Goal: Task Accomplishment & Management: Manage account settings

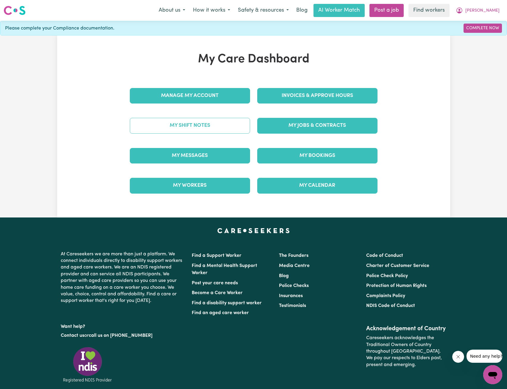
click at [208, 127] on link "My Shift Notes" at bounding box center [190, 125] width 120 height 15
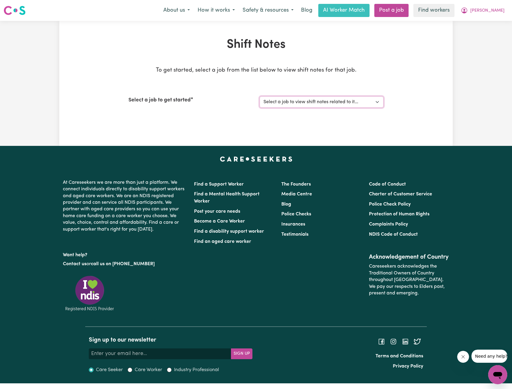
click at [327, 106] on select "Select a job to view shift notes related to it... Support Worker To Join Team F…" at bounding box center [322, 101] width 124 height 11
select select "14121"
click at [260, 96] on select "Select a job to view shift notes related to it... Support Worker To Join Team F…" at bounding box center [322, 101] width 124 height 11
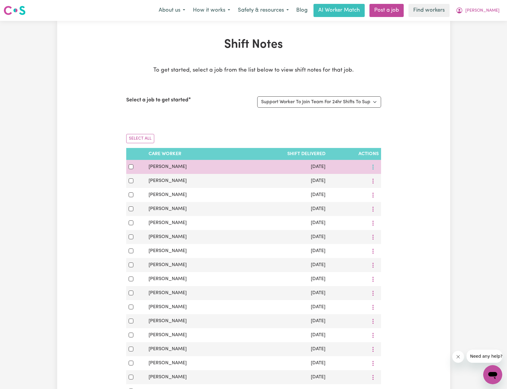
click at [377, 167] on button "More options" at bounding box center [373, 166] width 11 height 9
click at [378, 181] on link "View Shift Note" at bounding box center [394, 181] width 49 height 12
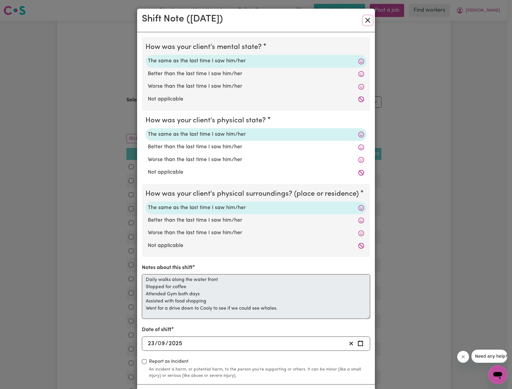
click at [364, 20] on button "Close" at bounding box center [368, 20] width 10 height 10
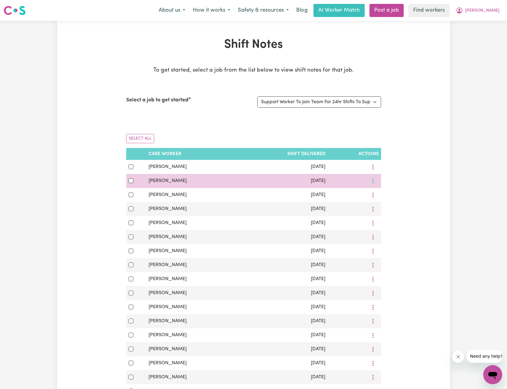
click at [373, 181] on button "More options" at bounding box center [373, 180] width 11 height 9
click at [375, 198] on span at bounding box center [377, 194] width 5 height 7
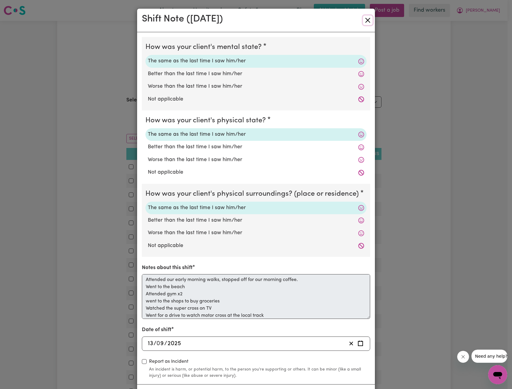
click at [364, 19] on button "Close" at bounding box center [368, 20] width 10 height 10
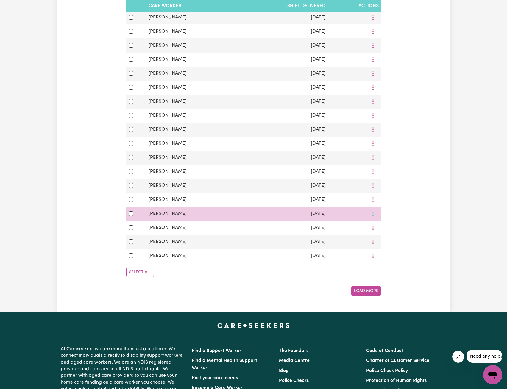
scroll to position [179, 0]
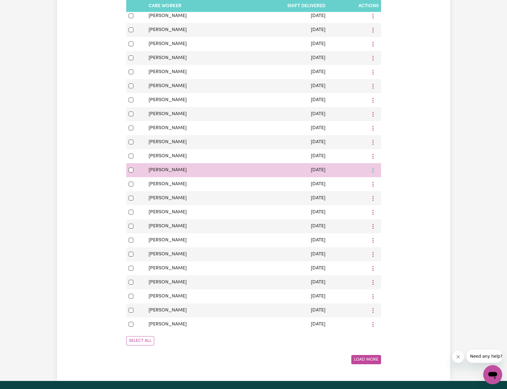
click at [374, 173] on button "More options" at bounding box center [373, 169] width 11 height 9
click at [384, 183] on link "View Shift Note" at bounding box center [394, 184] width 49 height 12
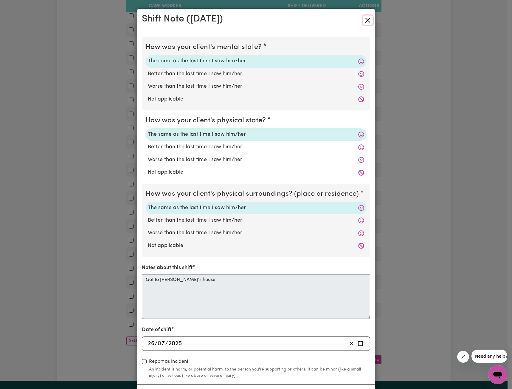
click at [363, 23] on button "Close" at bounding box center [368, 20] width 10 height 10
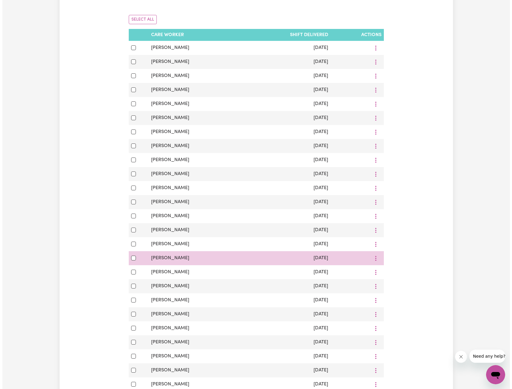
scroll to position [119, 0]
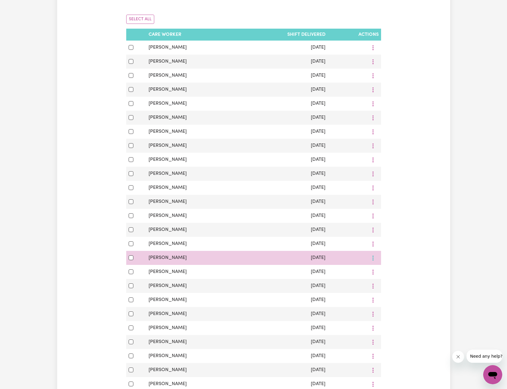
click at [376, 261] on icon "More options" at bounding box center [373, 258] width 6 height 6
click at [373, 270] on link "View Shift Note" at bounding box center [394, 272] width 49 height 12
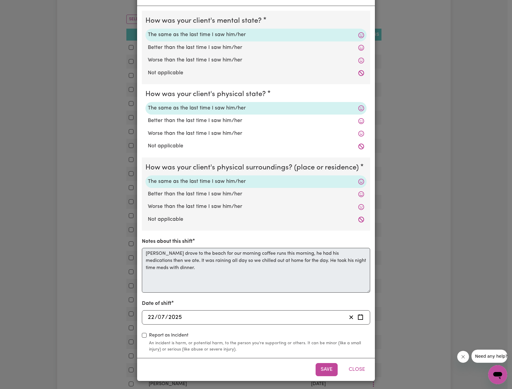
scroll to position [27, 0]
click at [130, 254] on div "Shift Note ( 22 Jul, 2025 ) How was your client's mental state? The same as the…" at bounding box center [256, 194] width 512 height 389
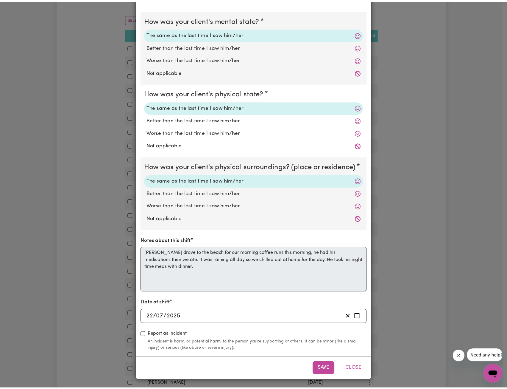
scroll to position [0, 0]
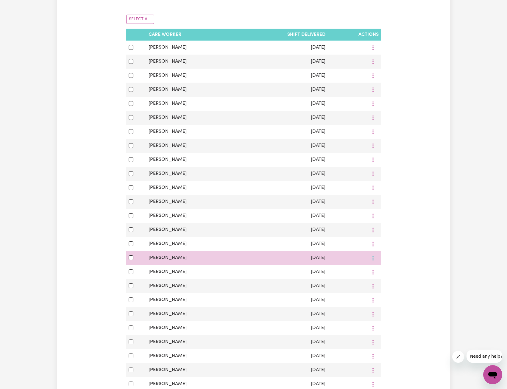
click at [373, 262] on button "More options" at bounding box center [373, 257] width 11 height 9
click at [375, 272] on span at bounding box center [377, 271] width 5 height 7
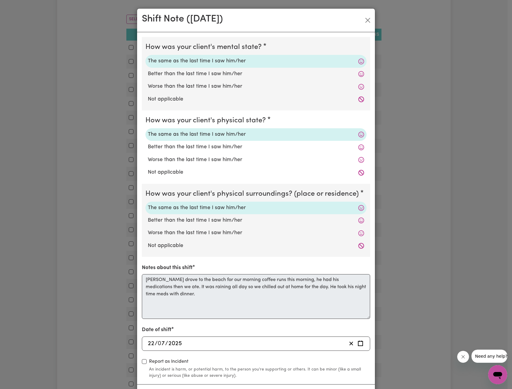
click at [386, 234] on div "Shift Note ( 22 Jul, 2025 ) How was your client's mental state? The same as the…" at bounding box center [256, 194] width 512 height 389
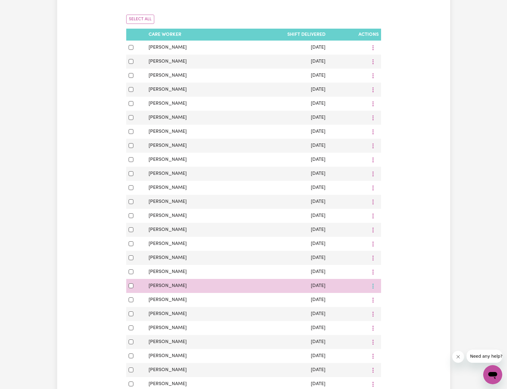
click at [374, 289] on icon "More options" at bounding box center [373, 286] width 6 height 6
click at [378, 299] on link "View Shift Note" at bounding box center [394, 300] width 49 height 12
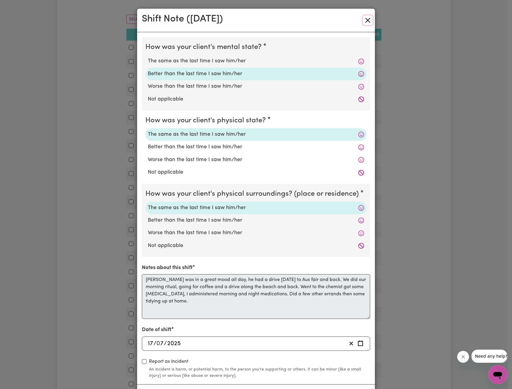
click at [367, 20] on button "Close" at bounding box center [368, 20] width 10 height 10
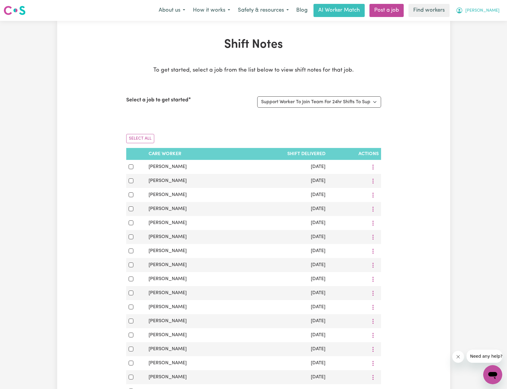
click at [491, 11] on span "[PERSON_NAME]" at bounding box center [483, 10] width 34 height 7
click at [483, 19] on link "My Dashboard" at bounding box center [480, 23] width 47 height 11
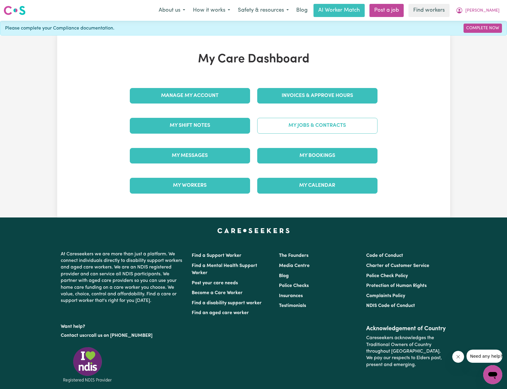
click at [320, 121] on link "My Jobs & Contracts" at bounding box center [317, 125] width 120 height 15
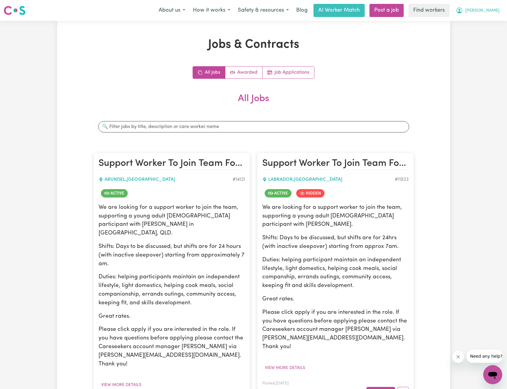
click at [463, 8] on icon "My Account" at bounding box center [459, 10] width 7 height 7
click at [474, 20] on link "My Dashboard" at bounding box center [480, 23] width 47 height 11
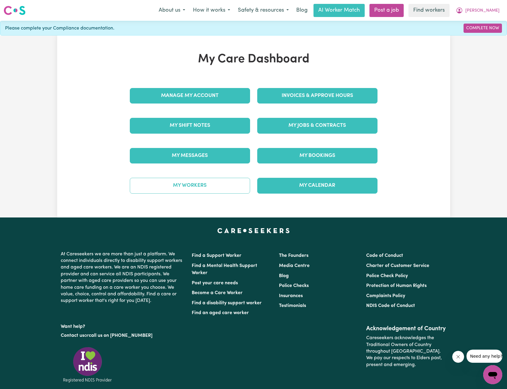
click at [207, 192] on link "My Workers" at bounding box center [190, 185] width 120 height 15
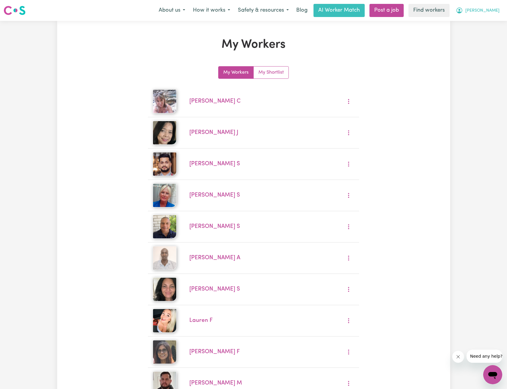
click at [487, 9] on span "[PERSON_NAME]" at bounding box center [483, 10] width 34 height 7
click at [479, 22] on link "My Dashboard" at bounding box center [480, 23] width 47 height 11
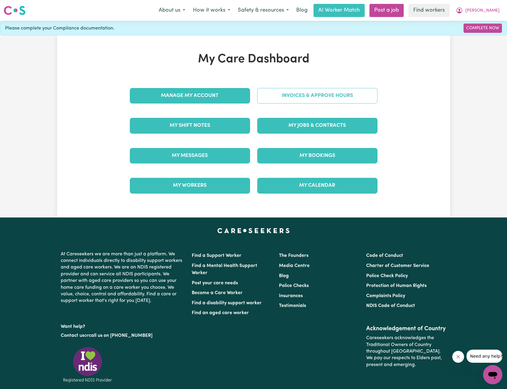
click at [329, 96] on link "Invoices & Approve Hours" at bounding box center [317, 95] width 120 height 15
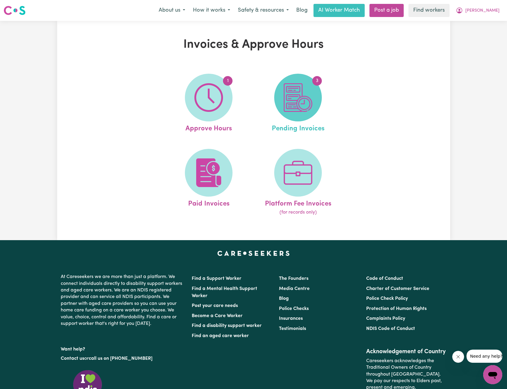
click at [311, 100] on img at bounding box center [298, 97] width 29 height 29
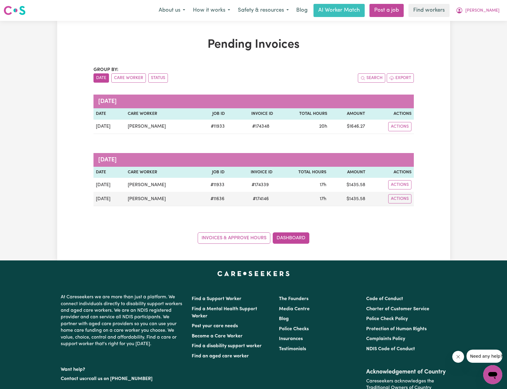
click at [356, 149] on div "Group by: Date Care Worker Status Search Export October 2025 Date Care Worker J…" at bounding box center [254, 154] width 321 height 177
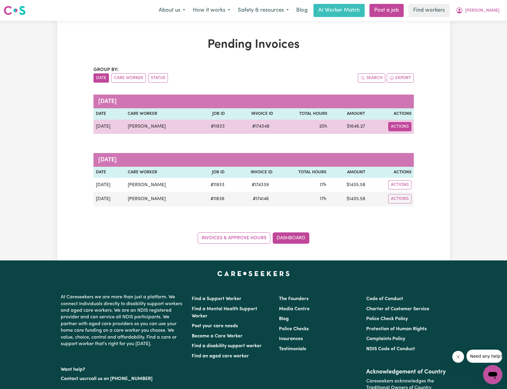
click at [407, 128] on button "Actions" at bounding box center [400, 126] width 23 height 9
click at [408, 146] on link "Download Invoice" at bounding box center [418, 140] width 55 height 12
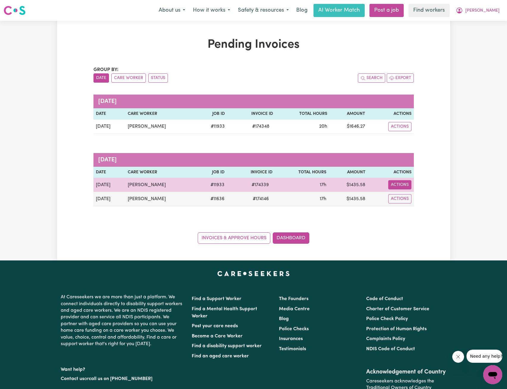
click at [399, 184] on button "Actions" at bounding box center [400, 184] width 23 height 9
click at [410, 196] on link "Download Invoice" at bounding box center [417, 198] width 55 height 12
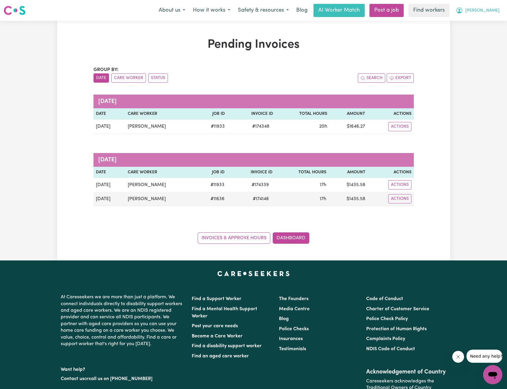
click at [463, 11] on icon "My Account" at bounding box center [460, 10] width 6 height 6
click at [476, 20] on link "My Dashboard" at bounding box center [480, 23] width 47 height 11
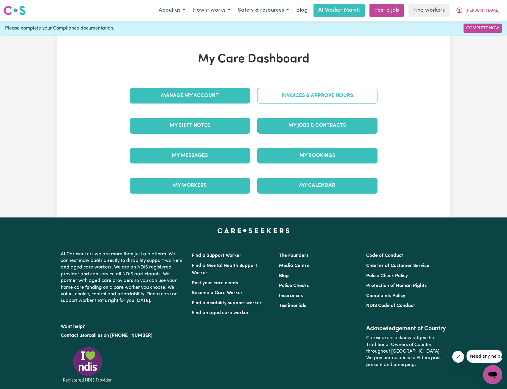
click at [302, 89] on link "Invoices & Approve Hours" at bounding box center [317, 95] width 120 height 15
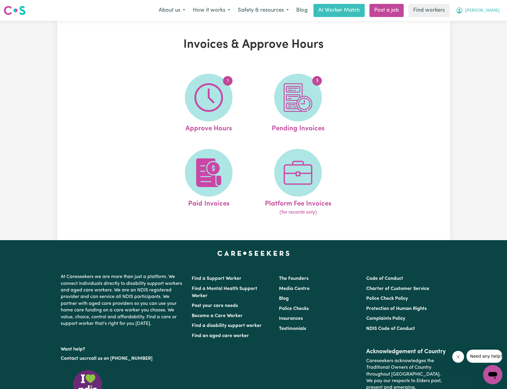
click at [490, 11] on span "[PERSON_NAME]" at bounding box center [483, 10] width 34 height 7
click at [476, 19] on link "My Dashboard" at bounding box center [480, 23] width 47 height 11
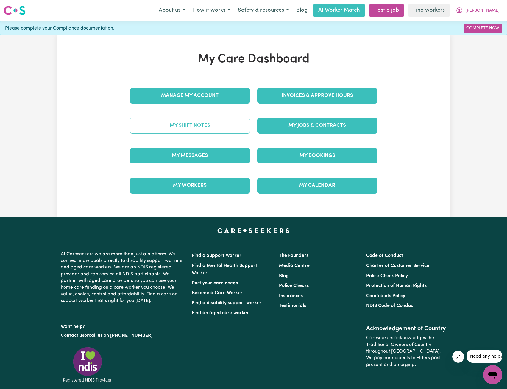
click at [208, 127] on link "My Shift Notes" at bounding box center [190, 125] width 120 height 15
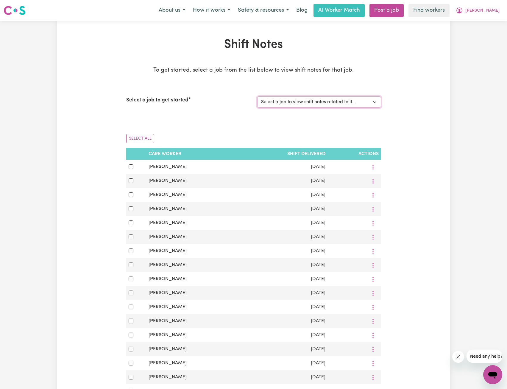
click at [327, 105] on select "Select a job to view shift notes related to it... Support Worker To Join Team F…" at bounding box center [319, 101] width 124 height 11
click at [325, 106] on select "Select a job to view shift notes related to it... Support Worker To Join Team F…" at bounding box center [319, 101] width 124 height 11
select select "11933"
click at [257, 96] on select "Select a job to view shift notes related to it... Support Worker To Join Team F…" at bounding box center [319, 101] width 124 height 11
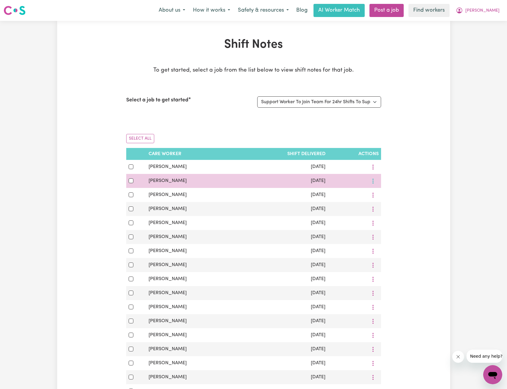
click at [370, 183] on icon "More options" at bounding box center [373, 181] width 6 height 6
click at [382, 192] on span "View Shift Note" at bounding box center [398, 194] width 32 height 5
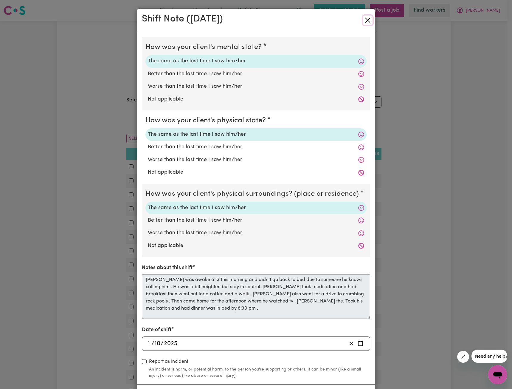
click at [363, 21] on button "Close" at bounding box center [368, 20] width 10 height 10
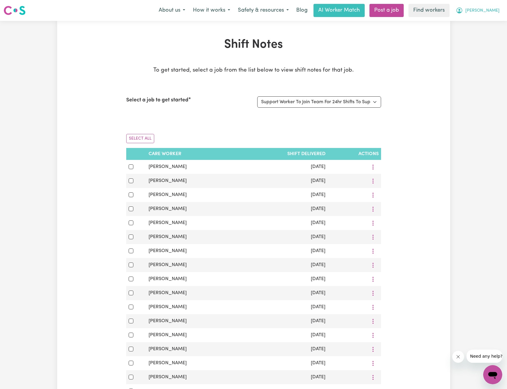
drag, startPoint x: 484, startPoint y: 6, endPoint x: 478, endPoint y: 13, distance: 9.3
click at [484, 6] on button "[PERSON_NAME]" at bounding box center [478, 10] width 52 height 13
click at [471, 21] on link "My Dashboard" at bounding box center [480, 23] width 47 height 11
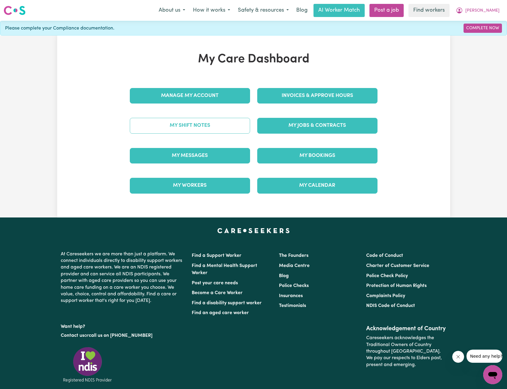
click at [213, 124] on link "My Shift Notes" at bounding box center [190, 125] width 120 height 15
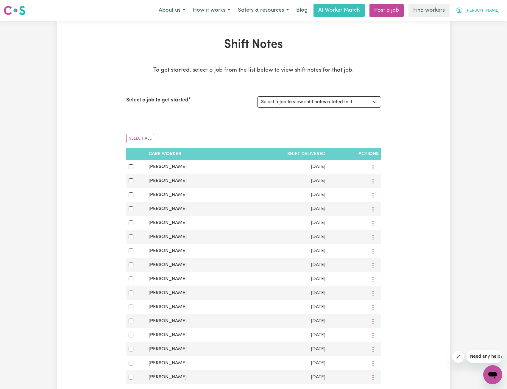
click at [463, 12] on icon "My Account" at bounding box center [459, 10] width 7 height 7
click at [468, 23] on link "My Dashboard" at bounding box center [480, 23] width 47 height 11
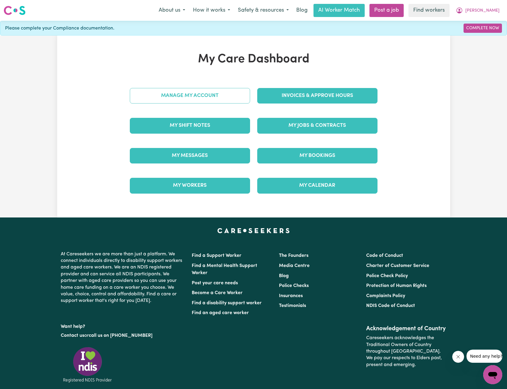
click at [220, 92] on link "Manage My Account" at bounding box center [190, 95] width 120 height 15
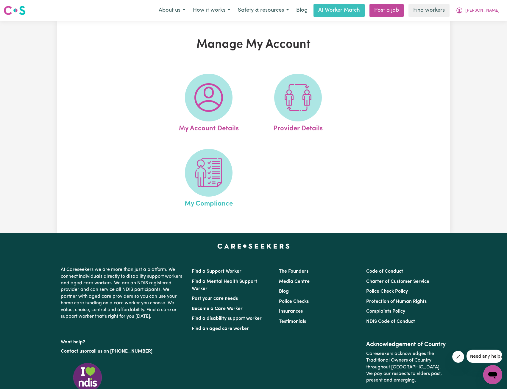
click at [221, 194] on link "My Compliance" at bounding box center [209, 179] width 86 height 60
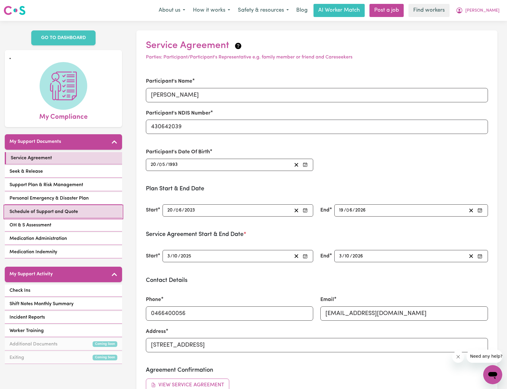
click at [59, 208] on span "Schedule of Support and Quote" at bounding box center [44, 211] width 69 height 7
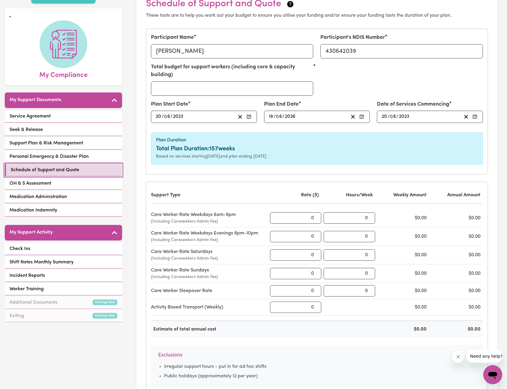
scroll to position [30, 0]
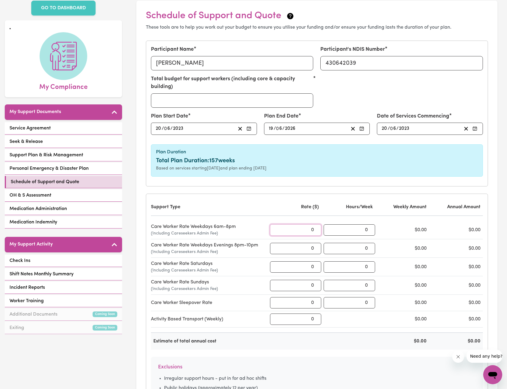
click at [291, 232] on input "0" at bounding box center [296, 229] width 52 height 11
type input "70.23"
type input "77.38"
type input "98.83"
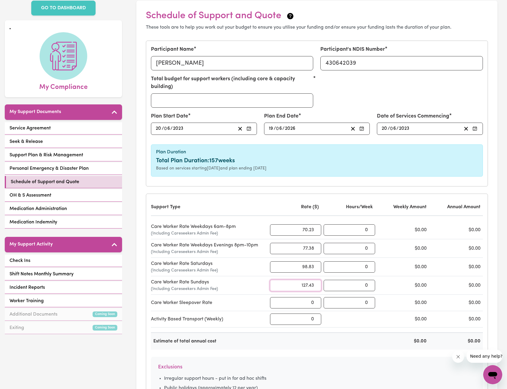
type input "127.43"
type input "297.6"
click at [340, 234] on input "0" at bounding box center [350, 229] width 52 height 11
type input "70"
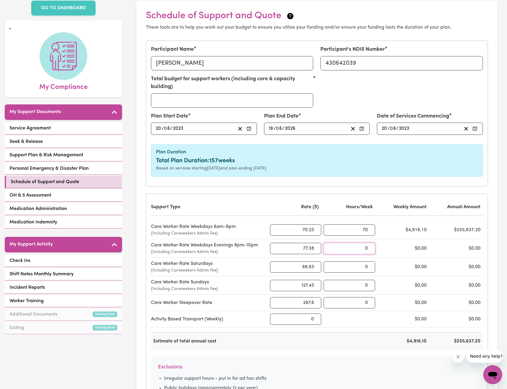
click at [330, 246] on input "0" at bounding box center [350, 248] width 52 height 11
type input "10"
click at [352, 267] on input "0" at bounding box center [350, 266] width 52 height 11
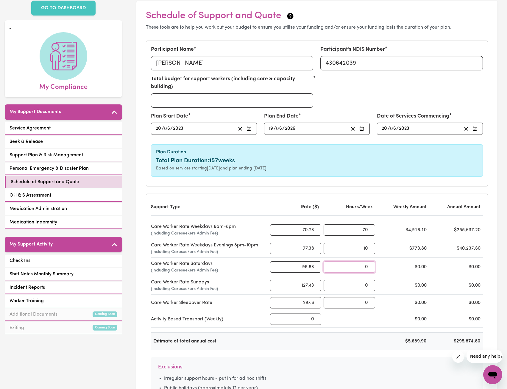
click at [360, 266] on input "0" at bounding box center [350, 266] width 52 height 11
type input "16"
click at [352, 293] on div "Care Worker Rate Sundays (Including Careseekers Admin Fee) 127.43 0 $0.00 $0.00" at bounding box center [317, 285] width 332 height 18
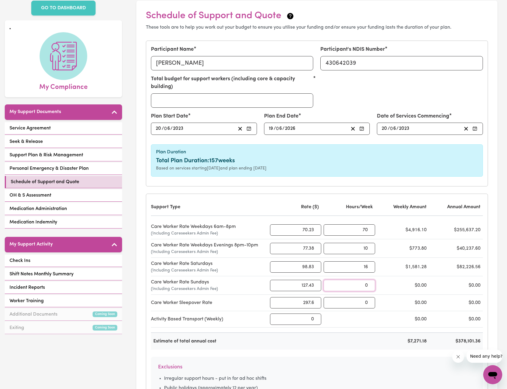
click at [352, 289] on input "0" at bounding box center [350, 285] width 52 height 11
type input "16"
click at [356, 308] on input "0" at bounding box center [350, 302] width 52 height 11
click at [361, 301] on input "0" at bounding box center [350, 302] width 52 height 11
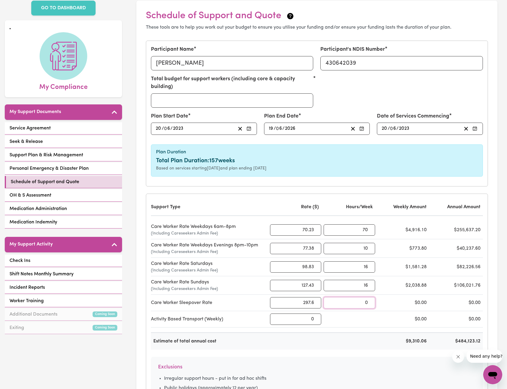
click at [361, 301] on input "0" at bounding box center [350, 302] width 52 height 11
type input "7"
click at [405, 312] on div "Activity Based Transport (Weekly) 0 $0.00 $0.00" at bounding box center [317, 319] width 332 height 16
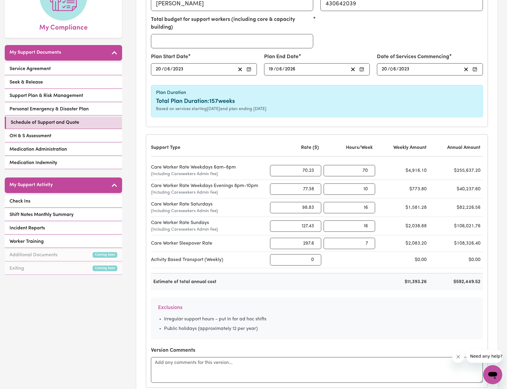
scroll to position [89, 0]
drag, startPoint x: 451, startPoint y: 280, endPoint x: 484, endPoint y: 279, distance: 32.5
click at [484, 279] on div "Support Type Rate ($) Hours/Week Weekly Amount Annual Amount Care Worker Rate W…" at bounding box center [317, 260] width 342 height 253
copy div "$592,449.52"
